Goal: Task Accomplishment & Management: Manage account settings

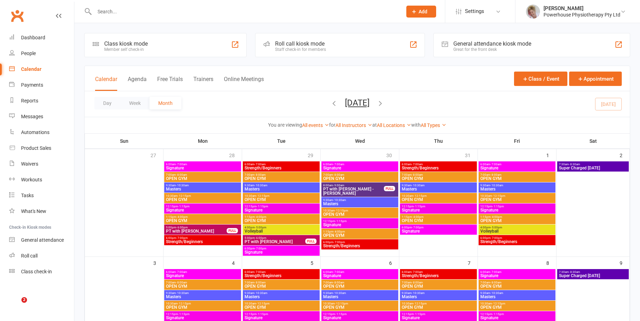
scroll to position [463, 0]
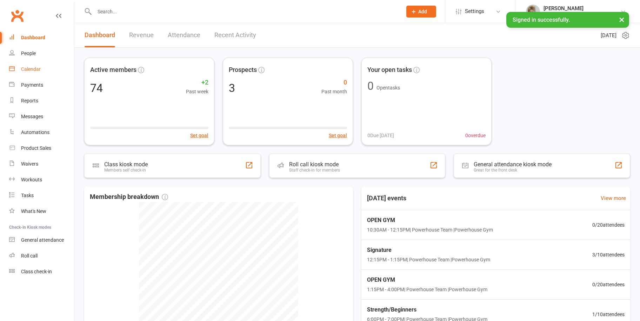
click at [42, 67] on link "Calendar" at bounding box center [41, 69] width 65 height 16
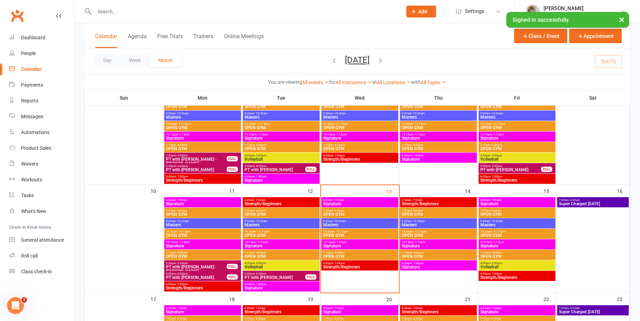
scroll to position [211, 0]
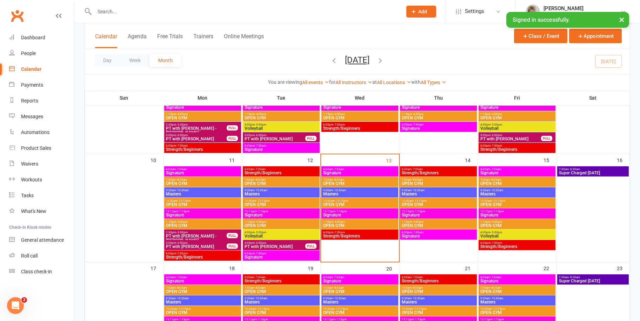
click at [365, 212] on span "12:15pm - 1:15pm" at bounding box center [360, 211] width 74 height 3
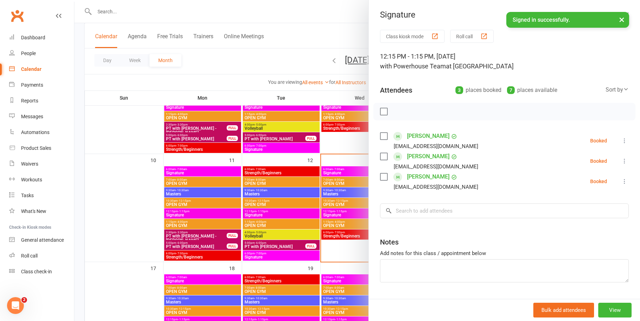
click at [621, 140] on icon at bounding box center [624, 140] width 7 height 7
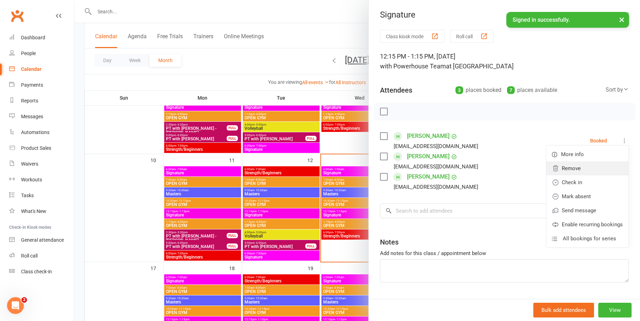
click at [563, 168] on link "Remove" at bounding box center [588, 168] width 82 height 14
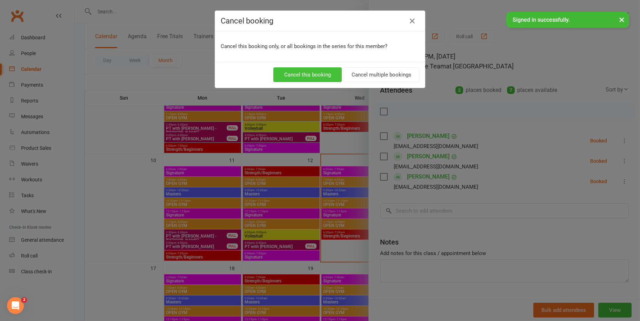
click at [306, 74] on button "Cancel this booking" at bounding box center [307, 74] width 68 height 15
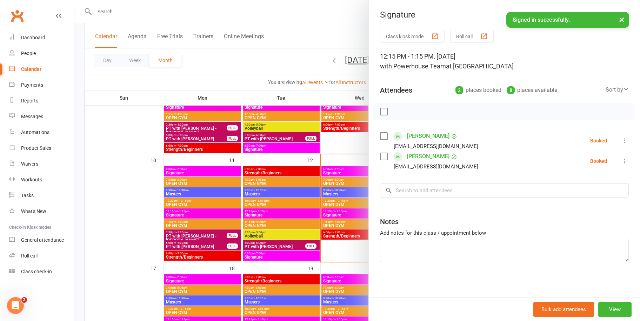
click at [40, 64] on link "Calendar" at bounding box center [41, 69] width 65 height 16
click at [315, 11] on div at bounding box center [357, 160] width 566 height 321
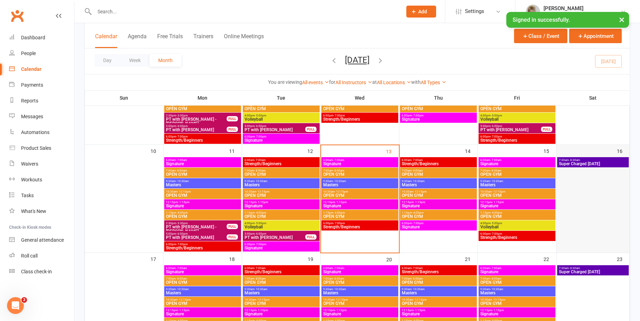
scroll to position [218, 0]
